Goal: Task Accomplishment & Management: Manage account settings

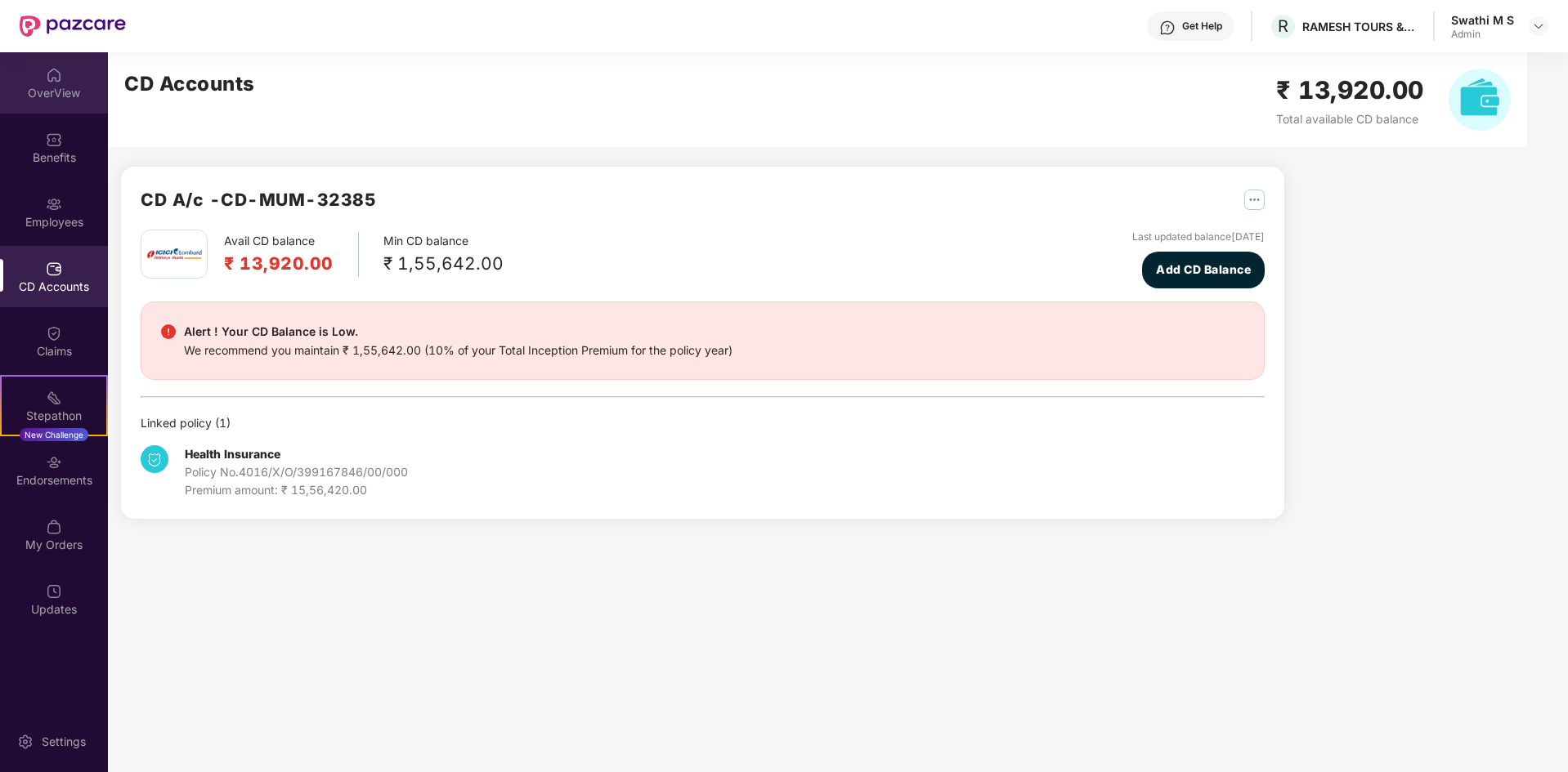
click at [43, 90] on div "OverView" at bounding box center [53, 93] width 108 height 17
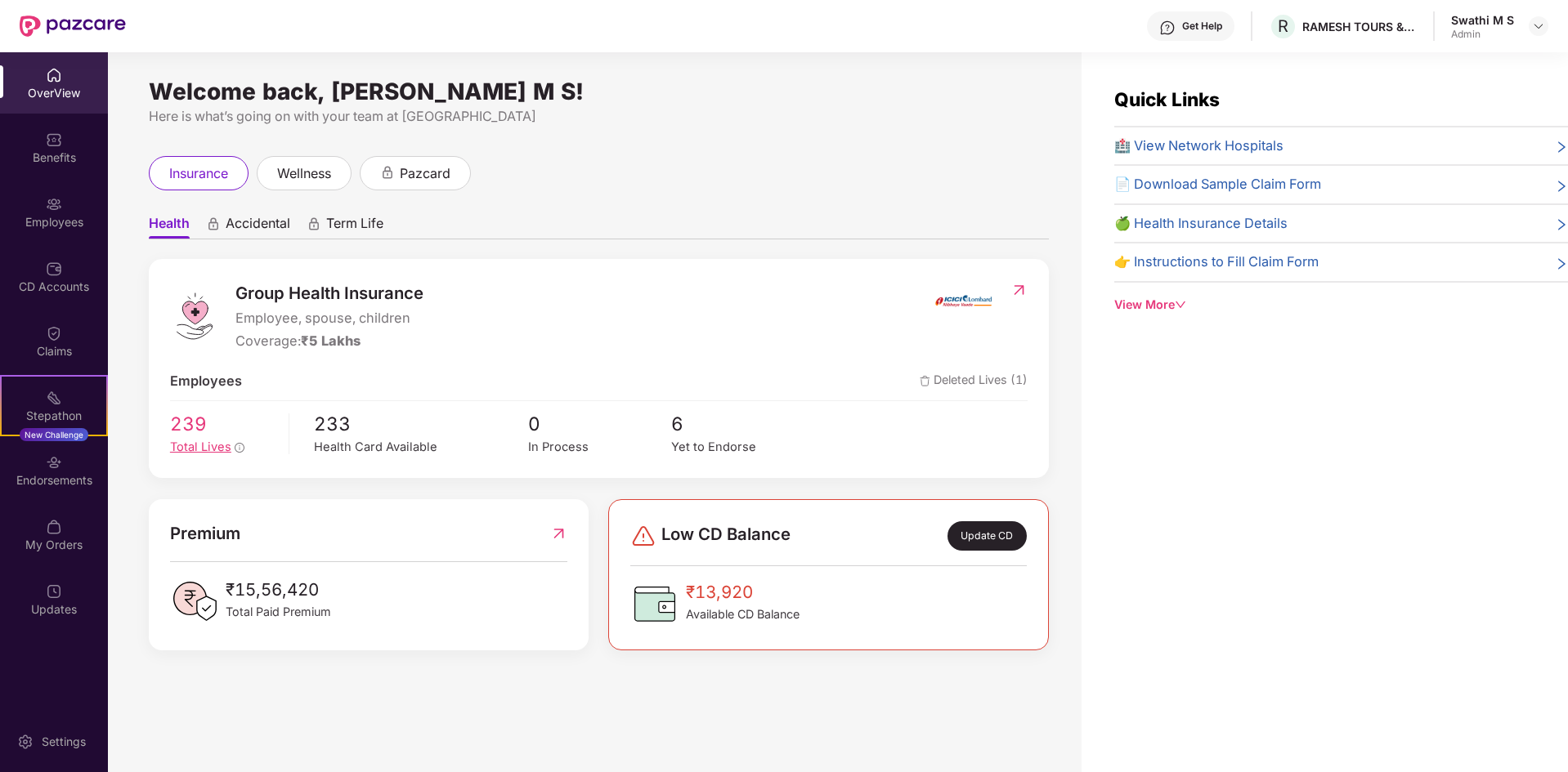
click at [201, 448] on span "Total Lives" at bounding box center [200, 447] width 62 height 15
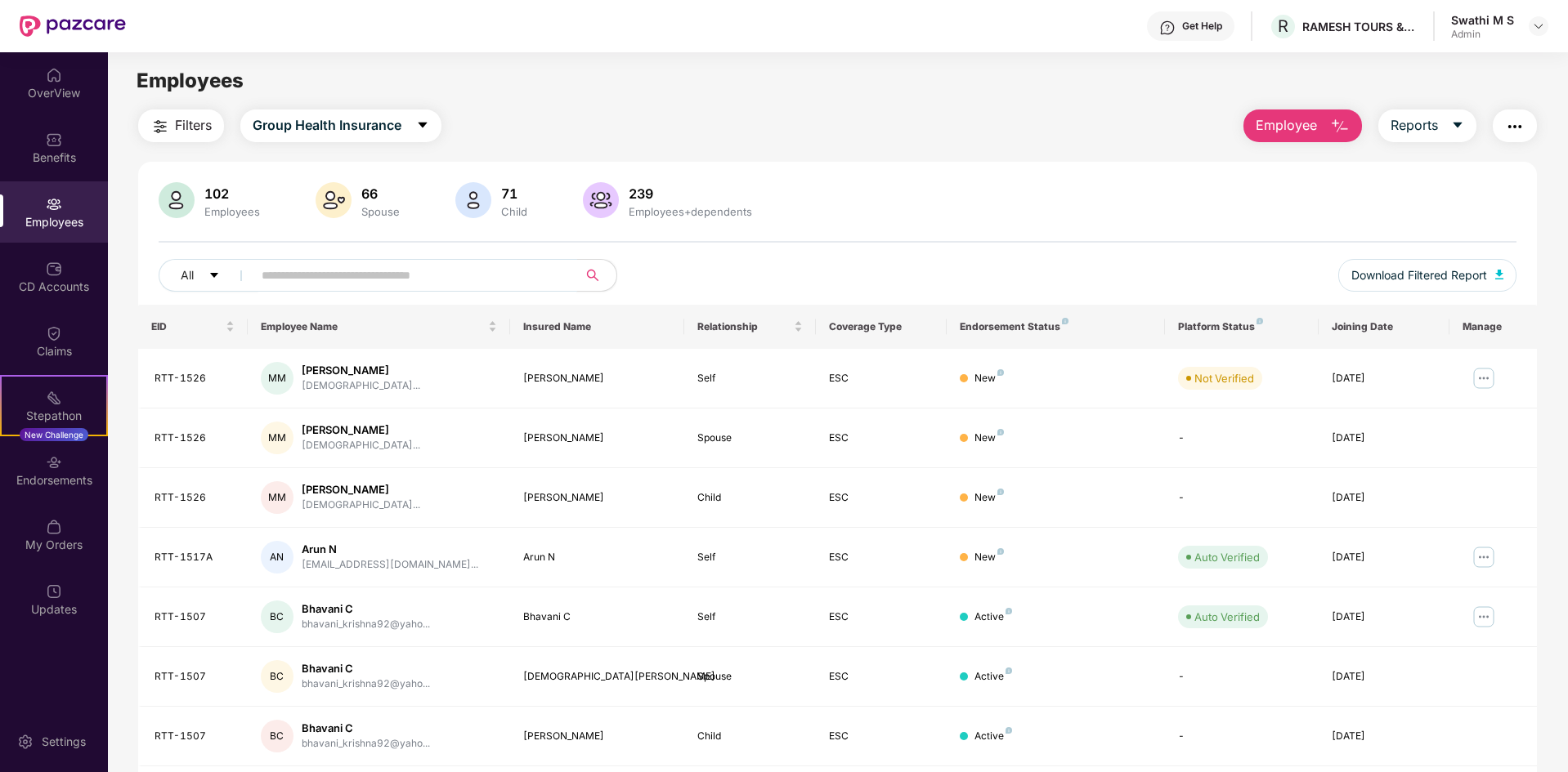
click at [338, 279] on input "text" at bounding box center [408, 275] width 293 height 25
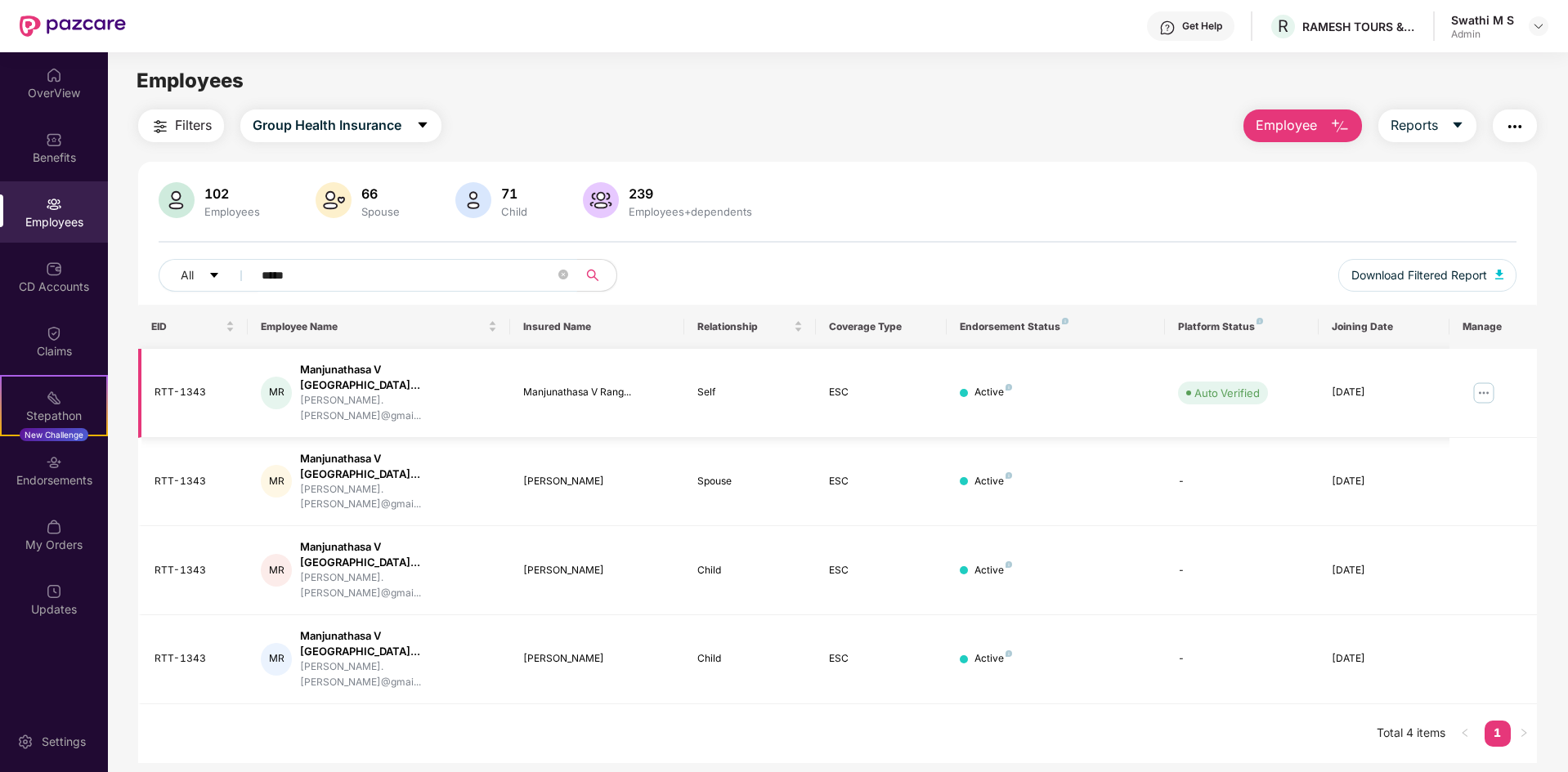
type input "*****"
click at [1490, 380] on img at bounding box center [1483, 393] width 26 height 26
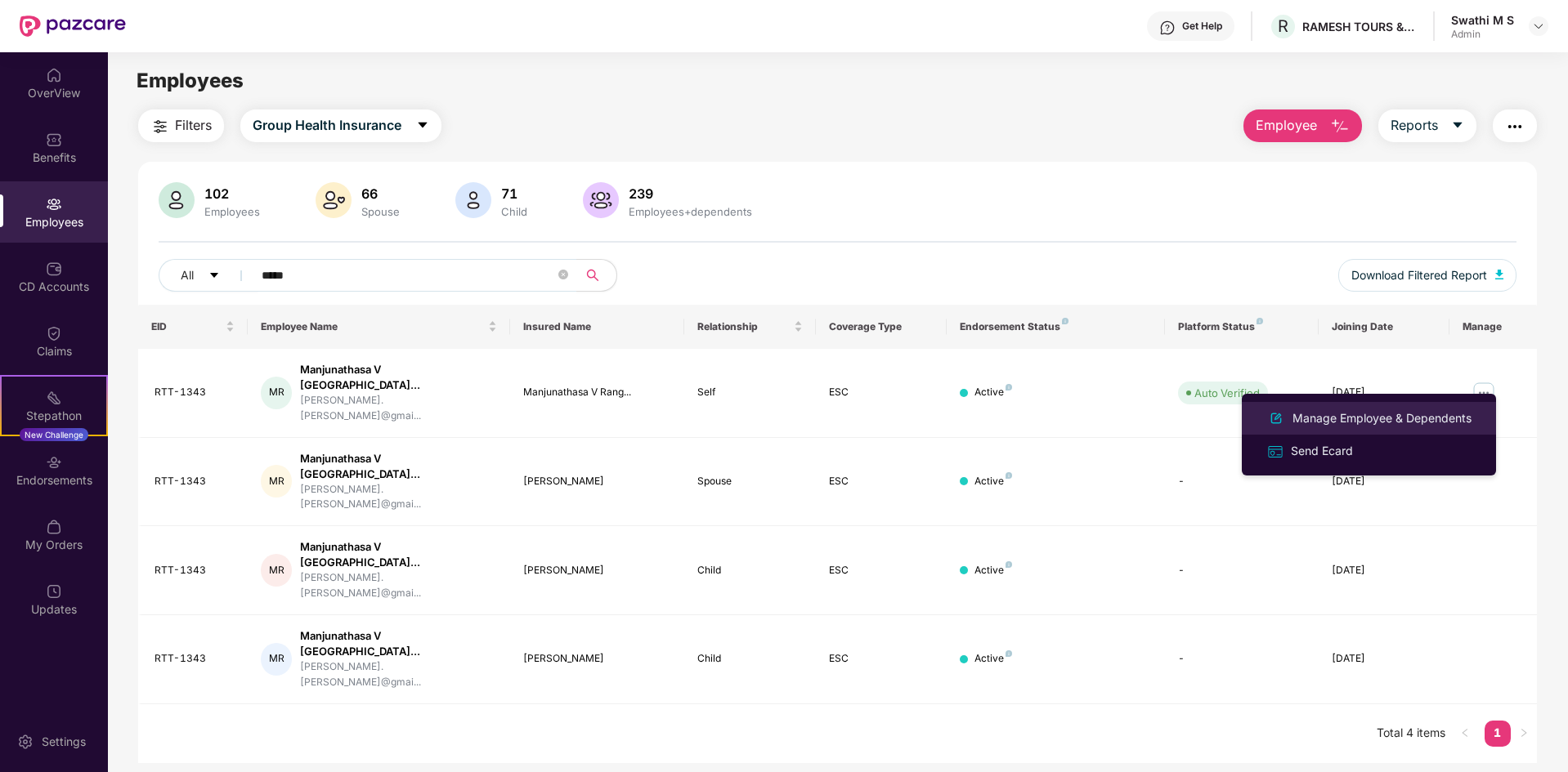
click at [1379, 419] on div "Manage Employee & Dependents" at bounding box center [1381, 419] width 186 height 18
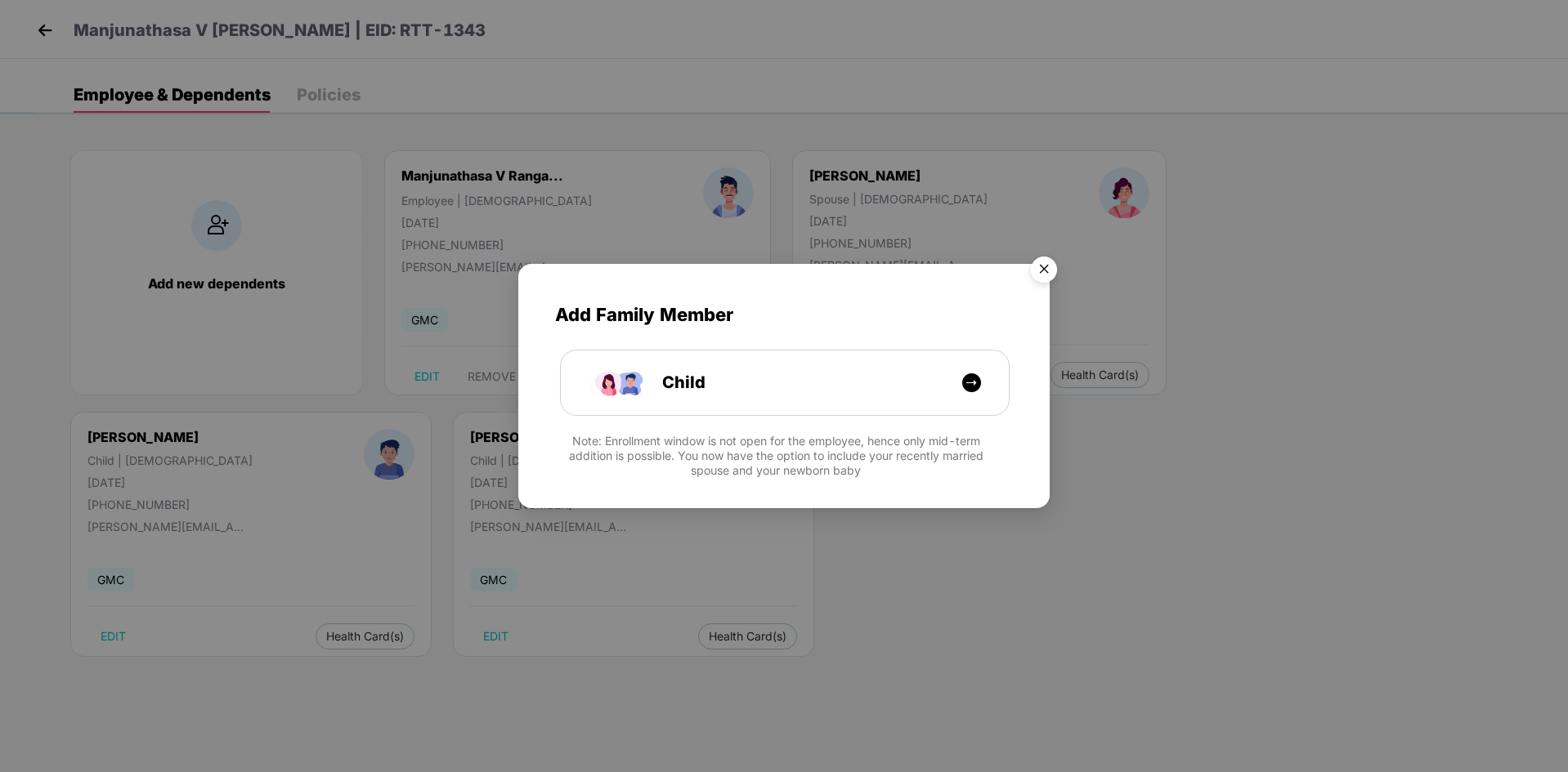
click at [1045, 268] on img "Close" at bounding box center [1044, 272] width 46 height 46
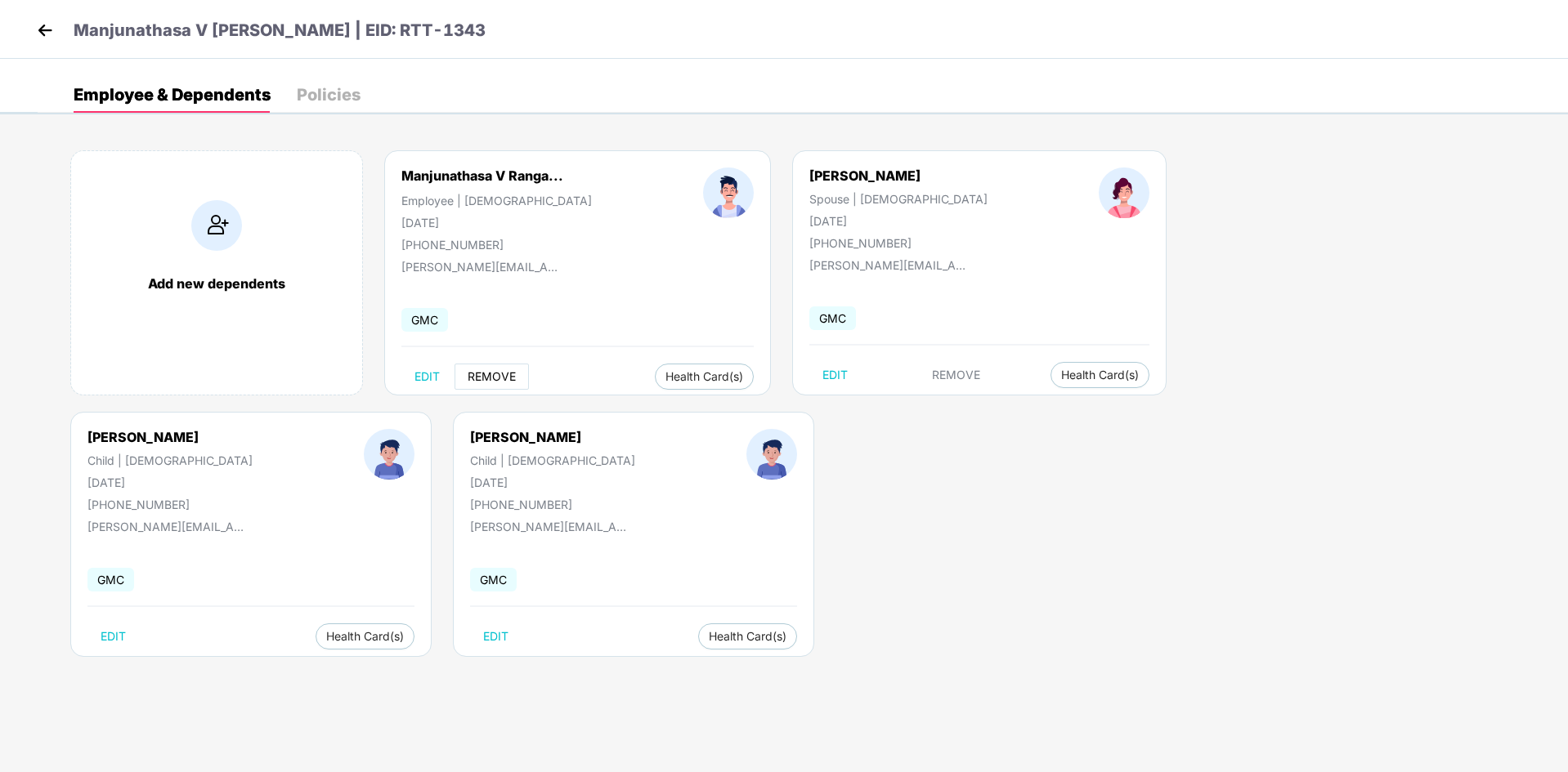
click at [493, 380] on span "REMOVE" at bounding box center [492, 377] width 48 height 13
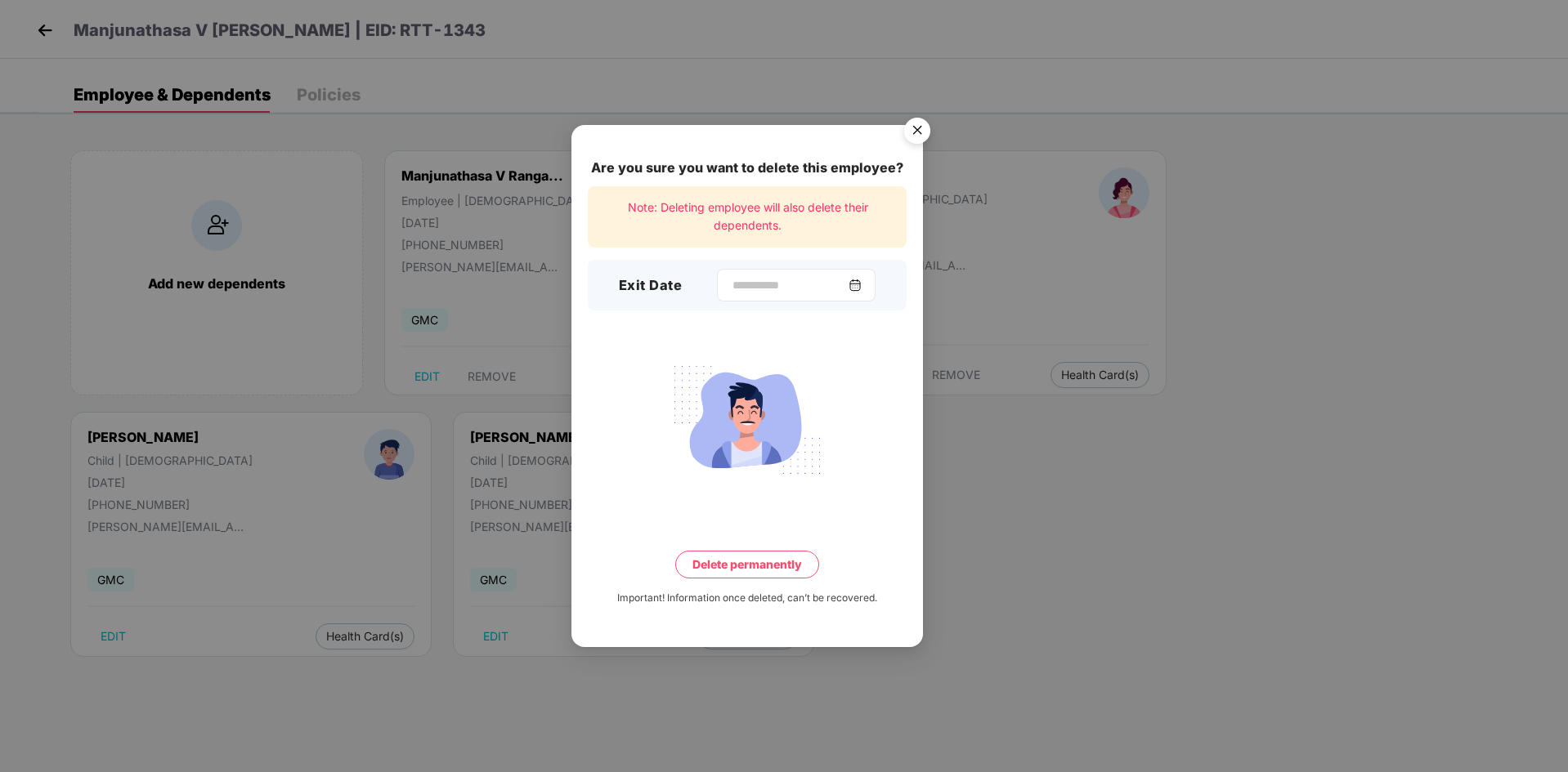
click at [861, 284] on img at bounding box center [855, 285] width 13 height 13
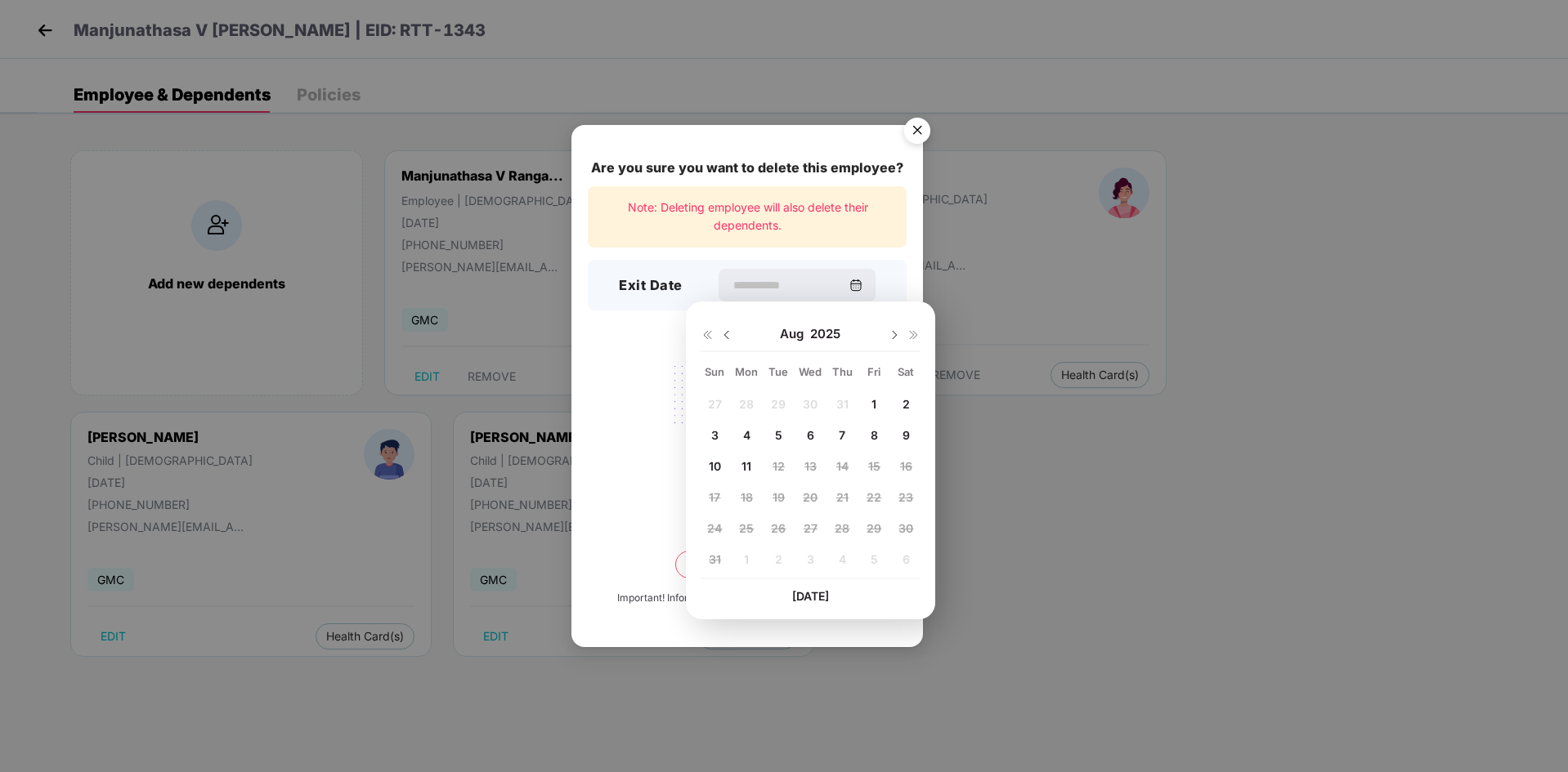
click at [741, 467] on div "11" at bounding box center [746, 466] width 25 height 25
type input "**********"
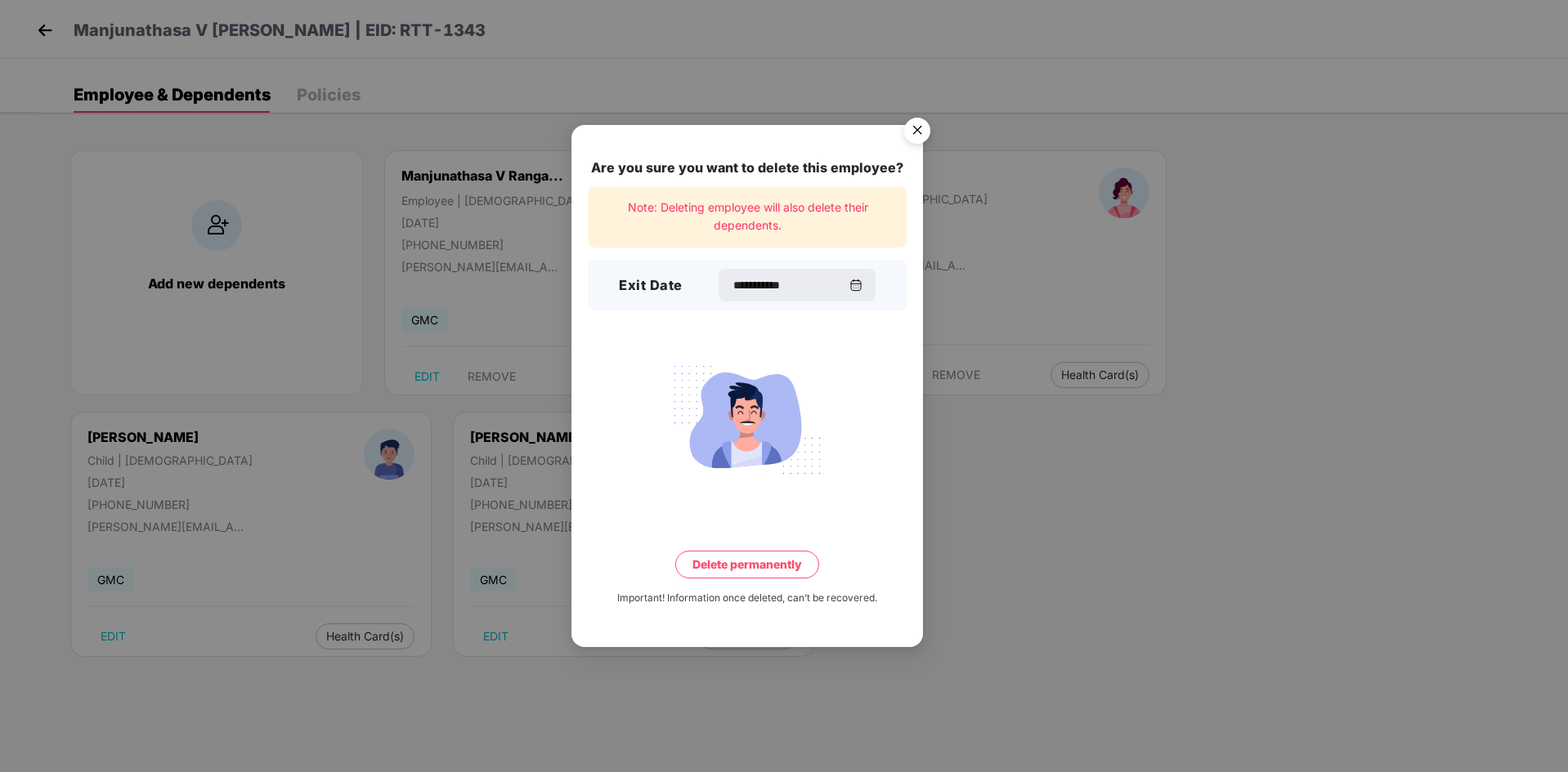
click at [750, 562] on button "Delete permanently" at bounding box center [747, 564] width 144 height 28
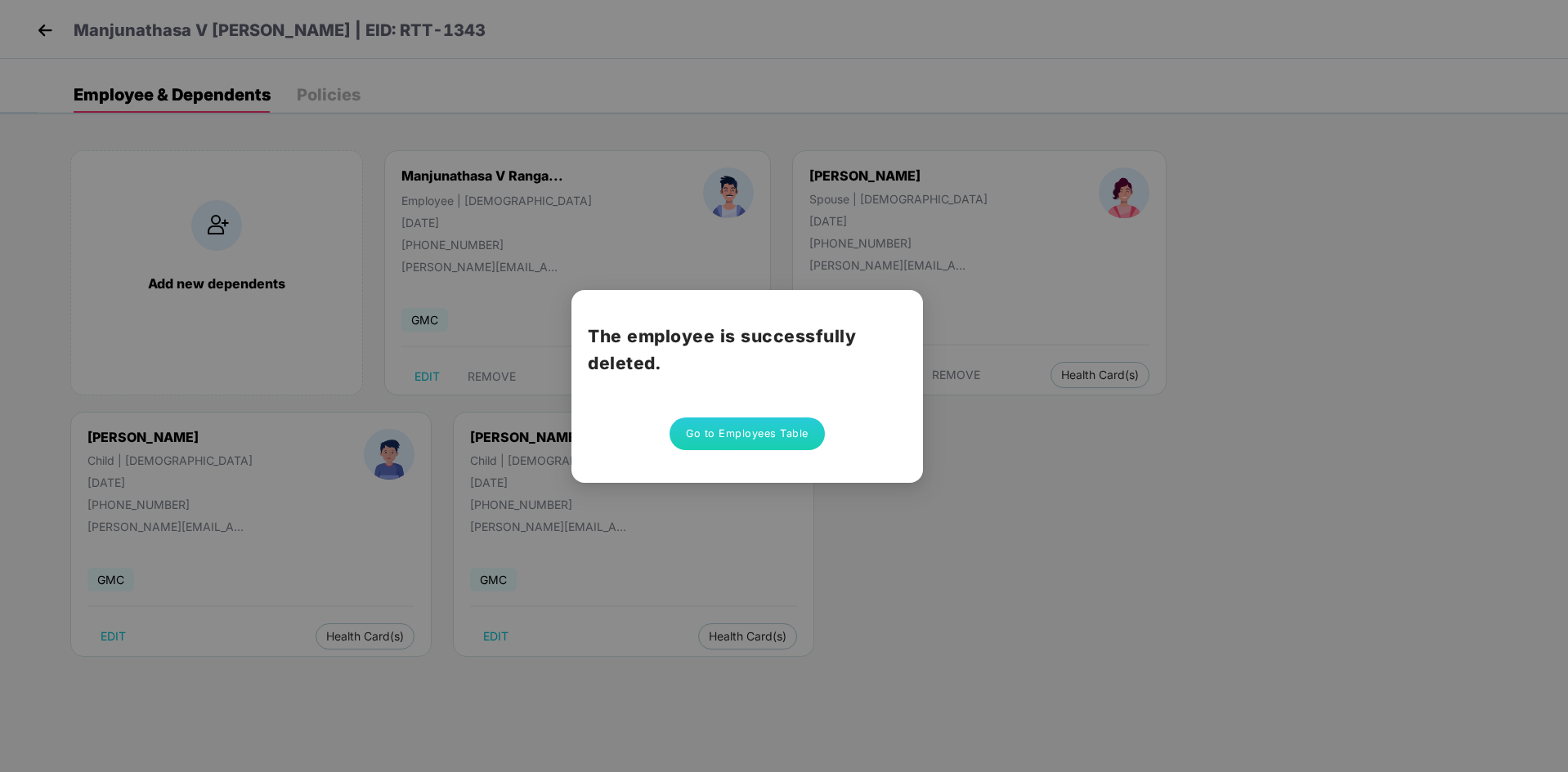
click at [757, 431] on button "Go to Employees Table" at bounding box center [746, 434] width 155 height 33
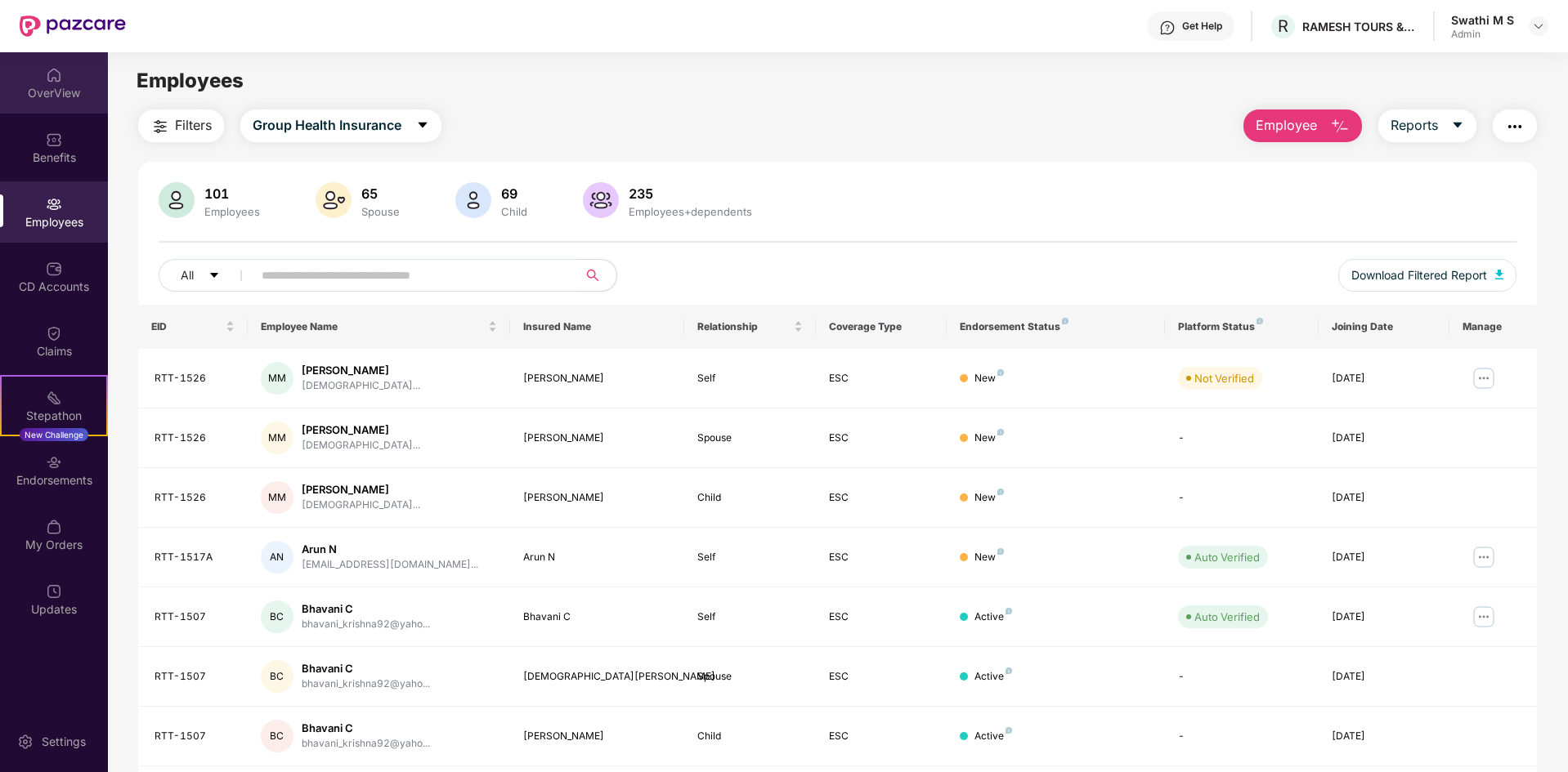
click at [55, 75] on img at bounding box center [54, 75] width 17 height 17
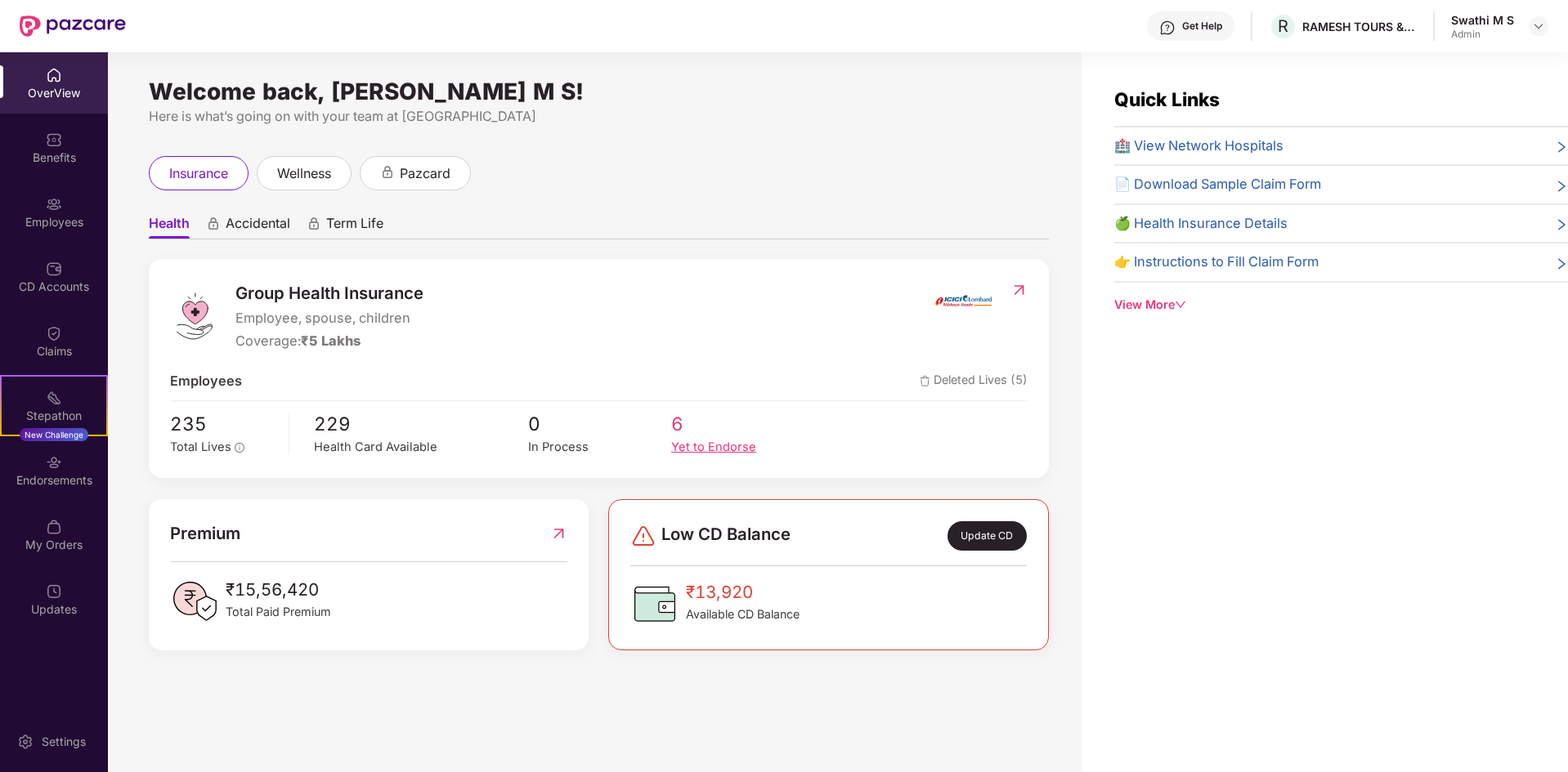
click at [697, 445] on div "Yet to Endorse" at bounding box center [743, 448] width 143 height 18
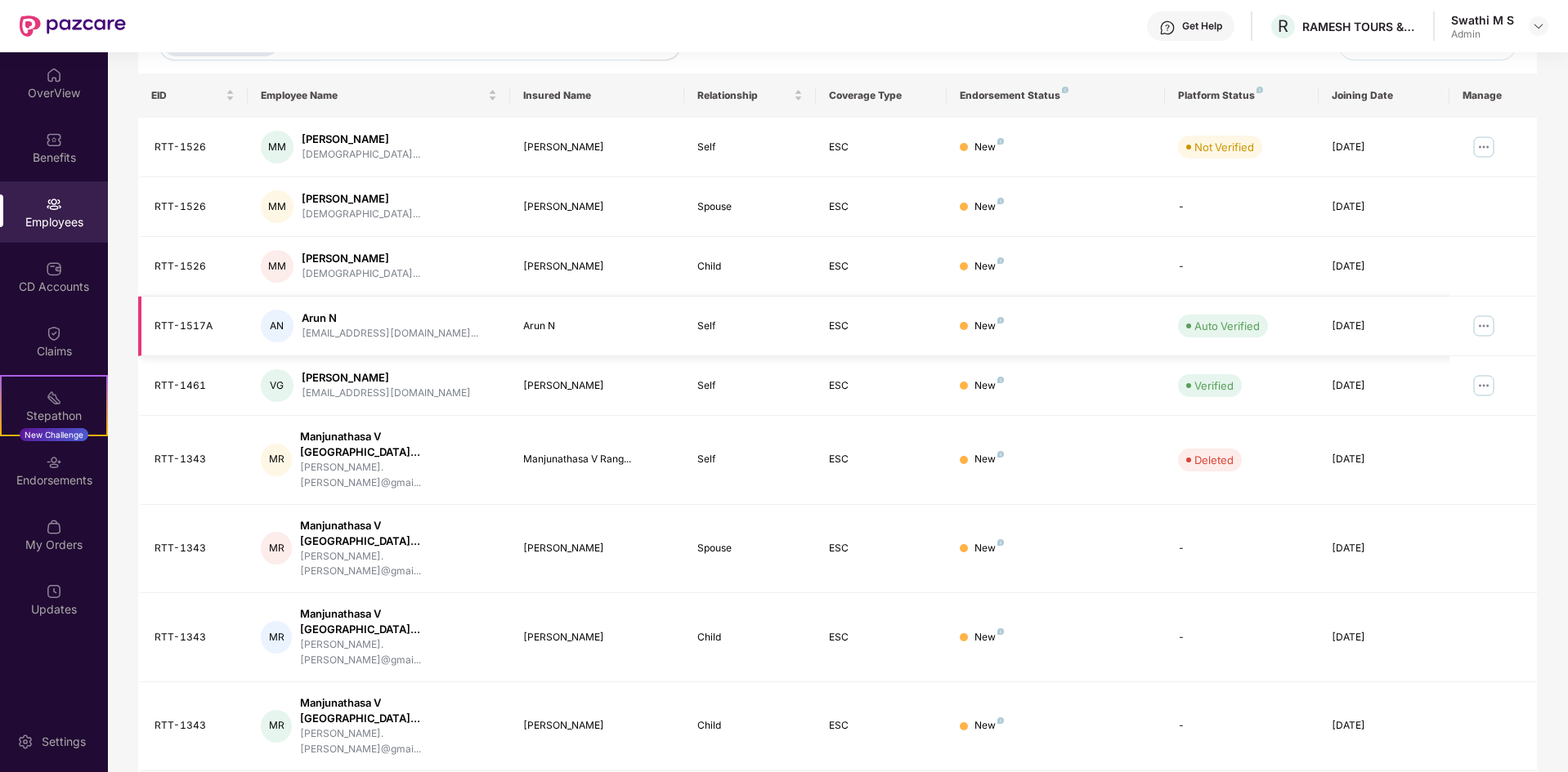
scroll to position [233, 0]
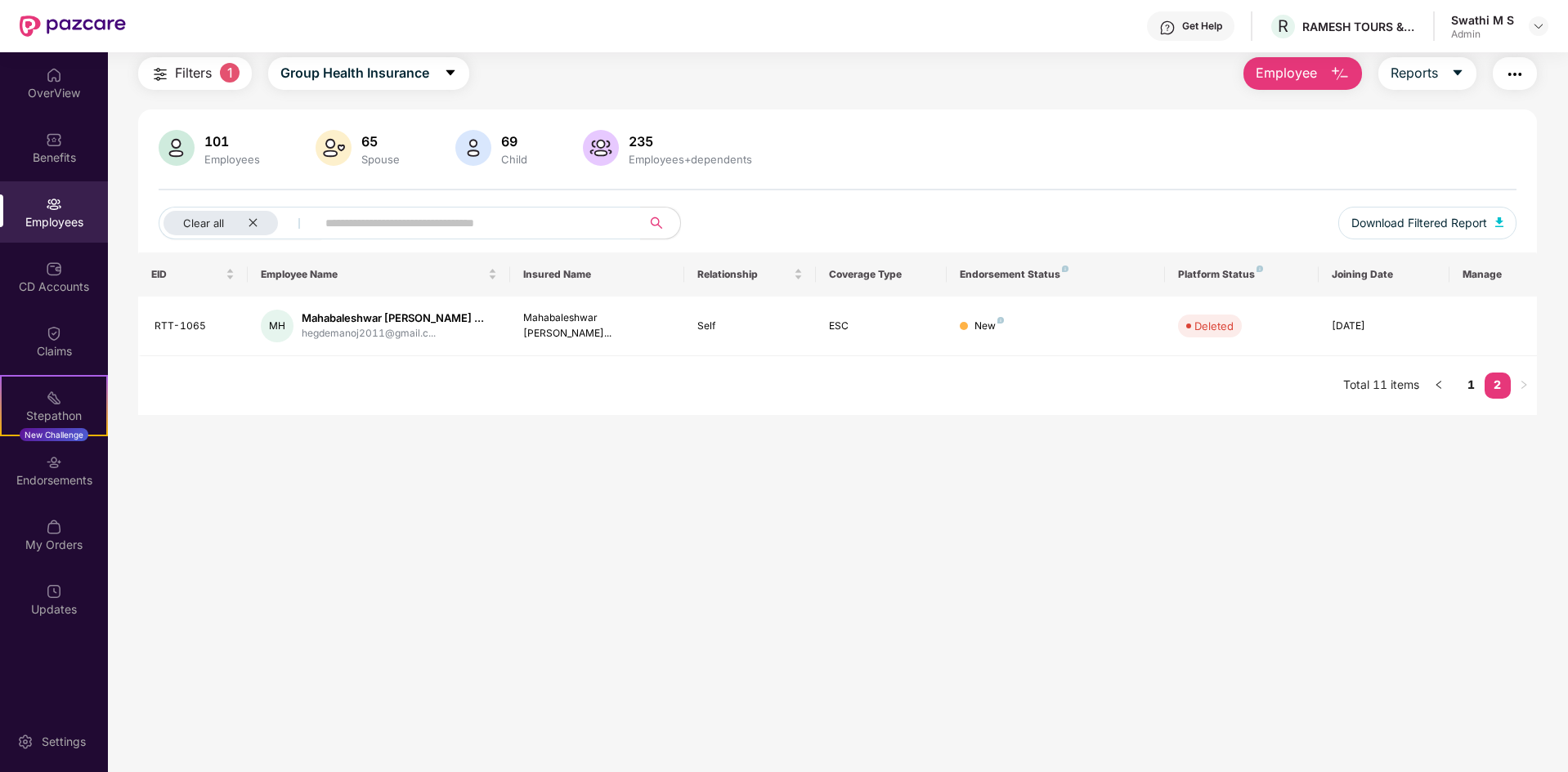
scroll to position [52, 0]
click at [1473, 387] on link "1" at bounding box center [1471, 385] width 26 height 25
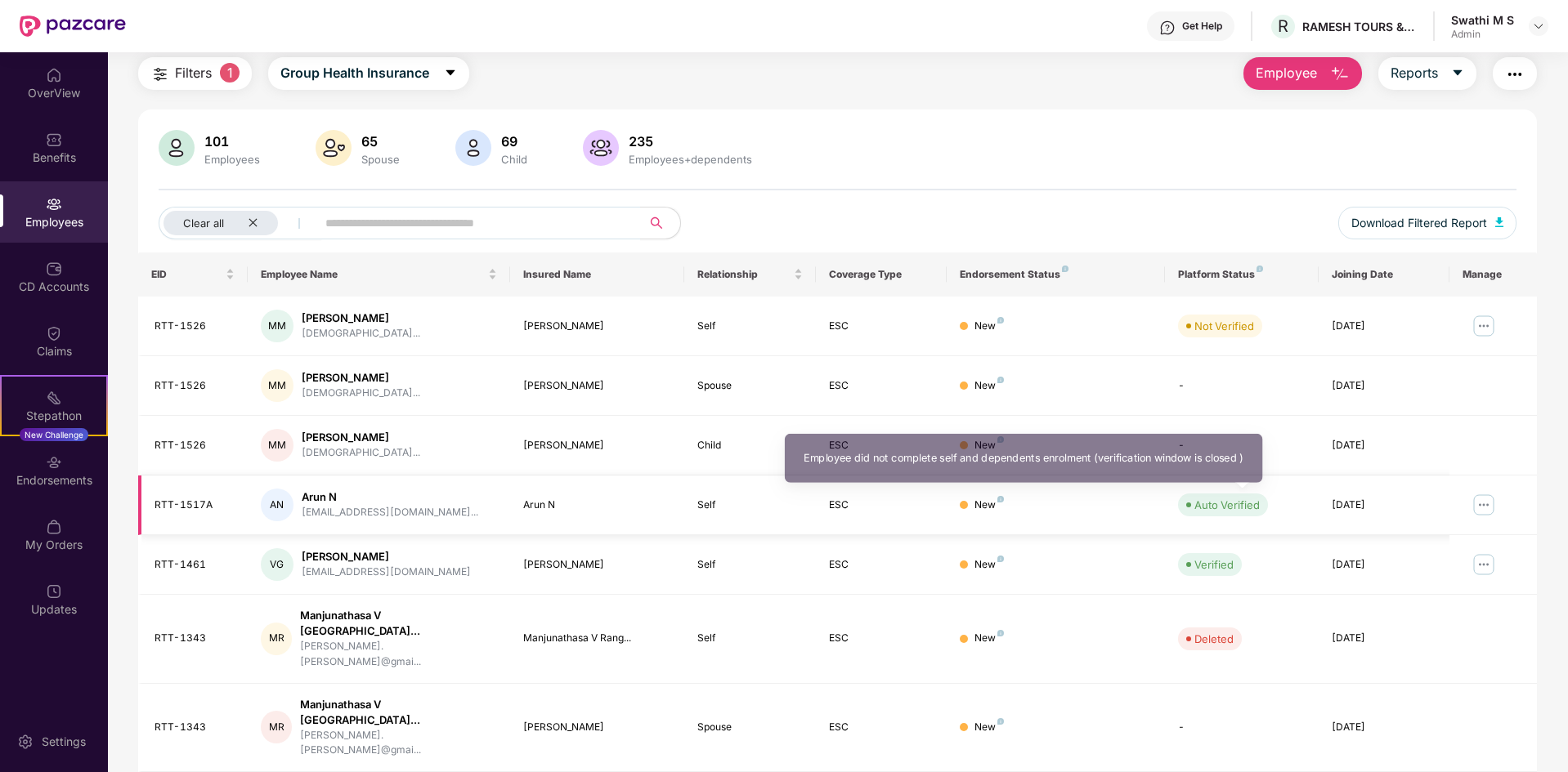
scroll to position [0, 0]
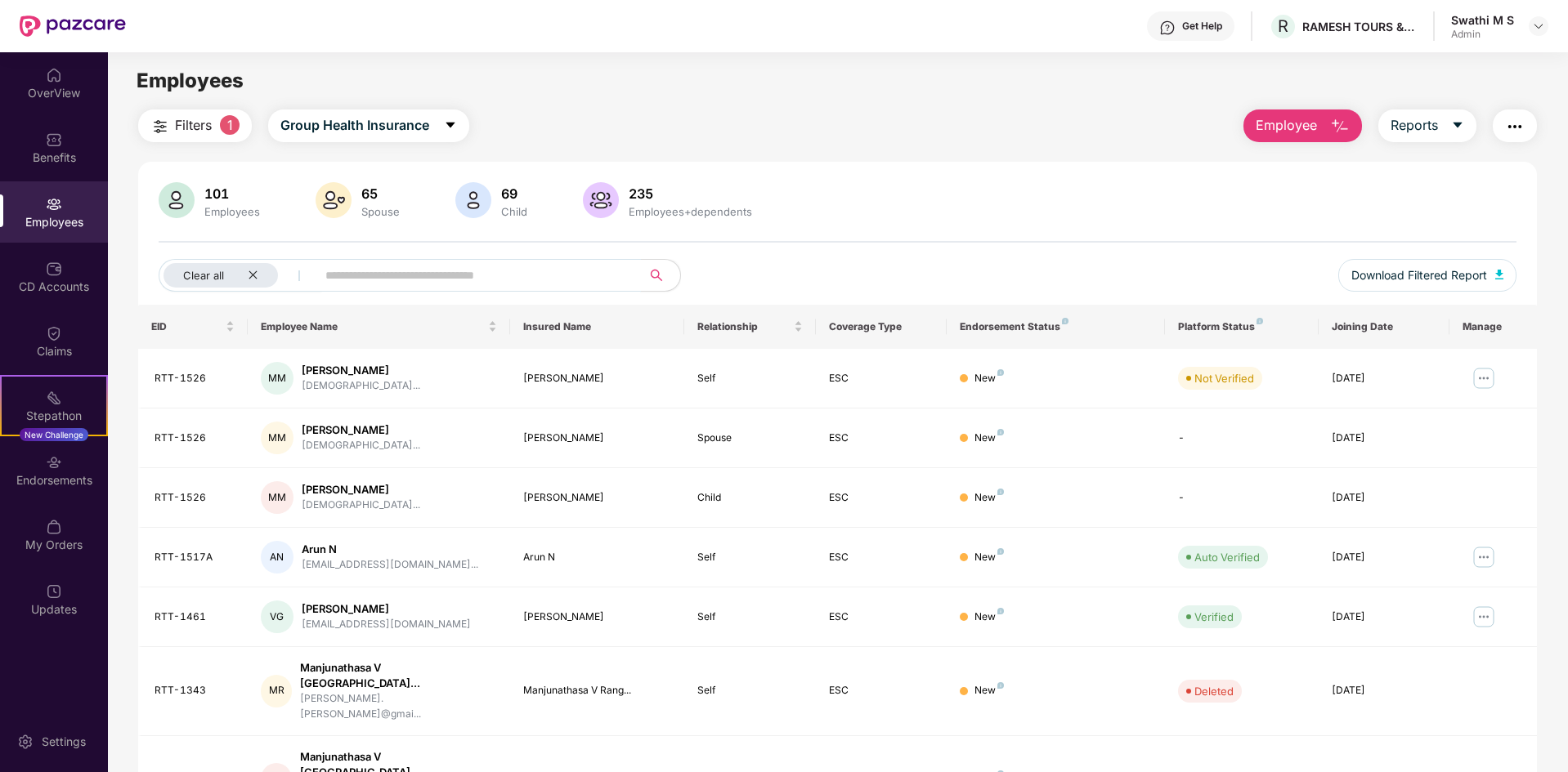
click at [430, 270] on input "text" at bounding box center [472, 275] width 293 height 25
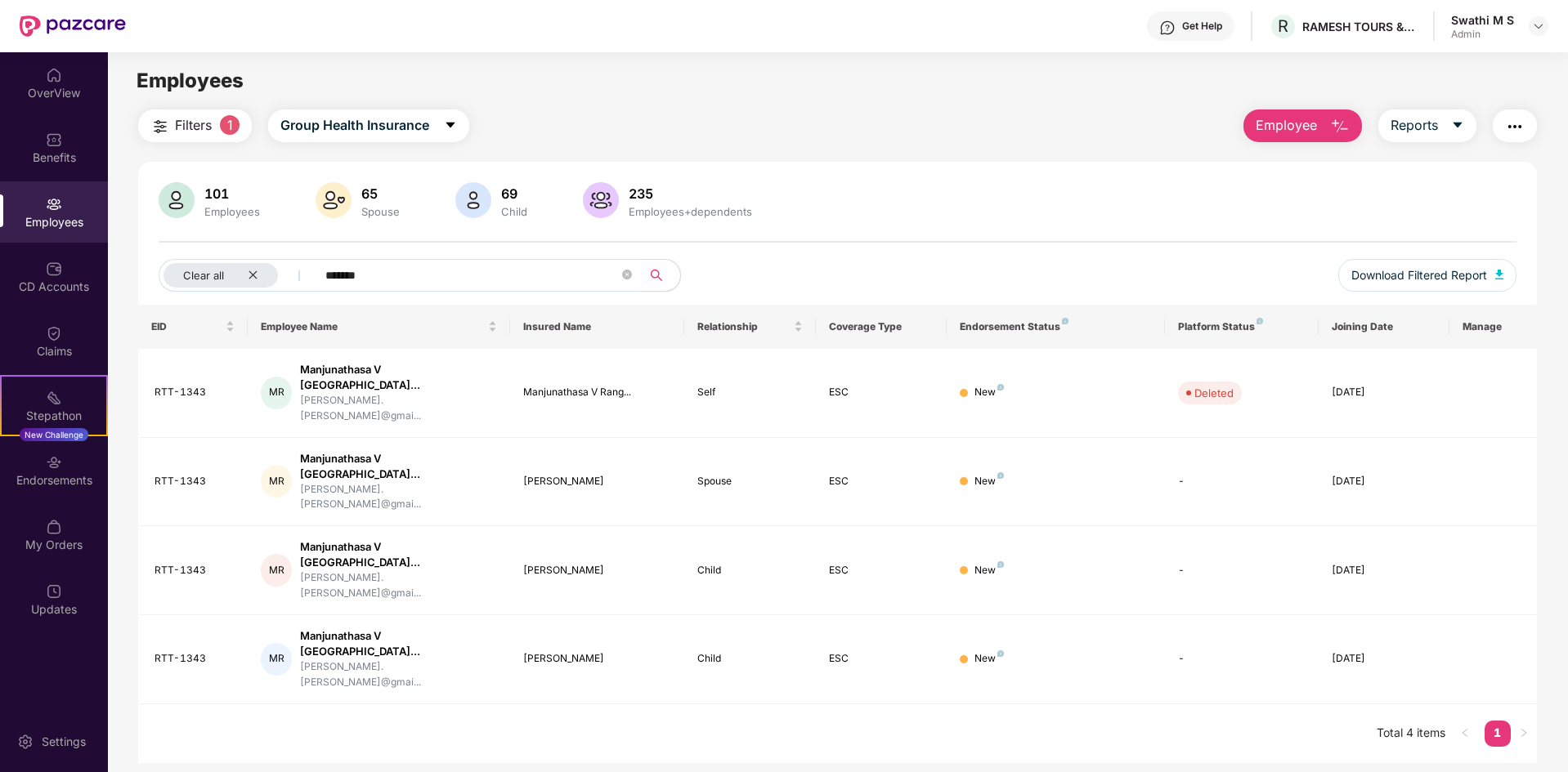
type input "*******"
